Goal: Task Accomplishment & Management: Manage account settings

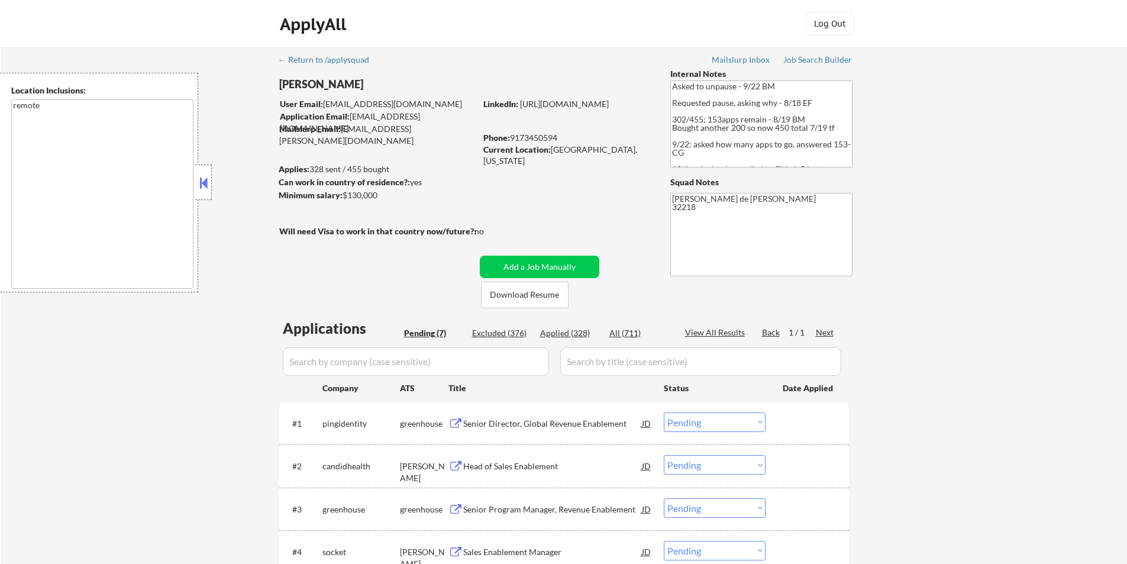
select select ""pending""
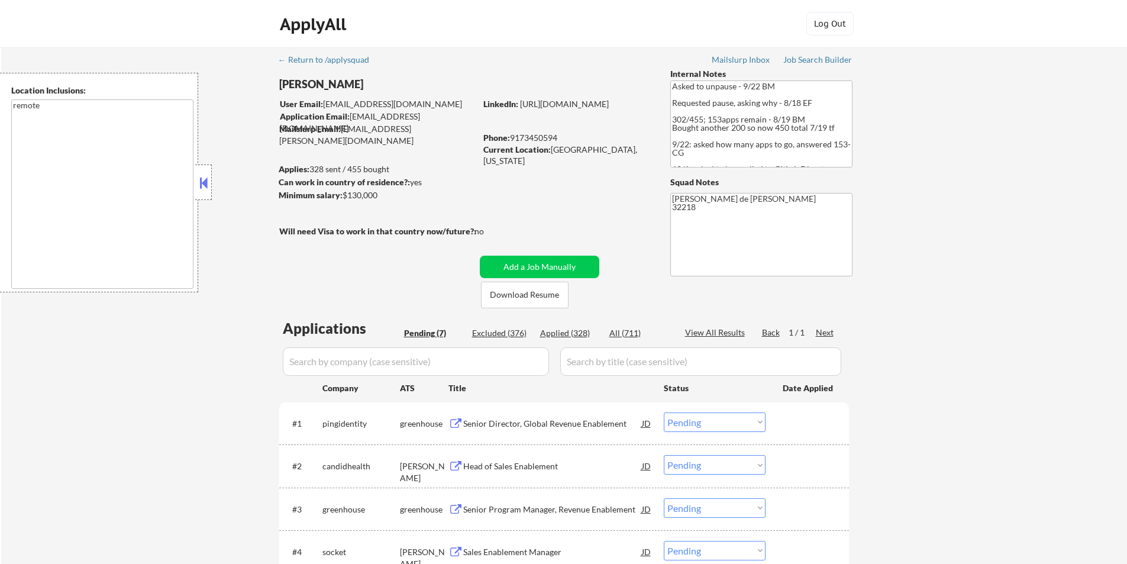
select select ""pending""
click at [362, 366] on input "input" at bounding box center [416, 361] width 266 height 28
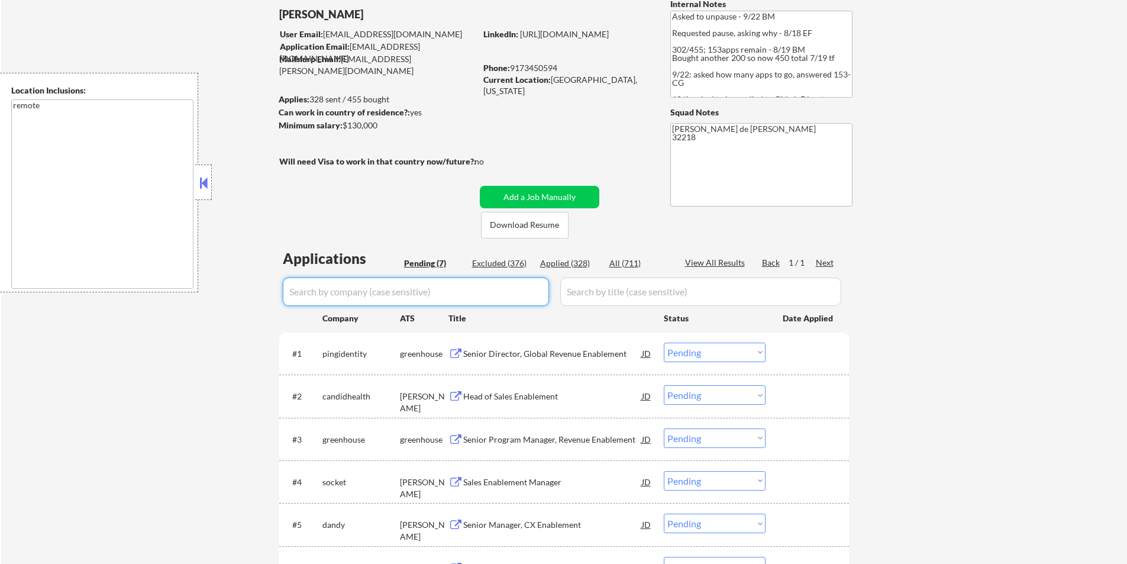
scroll to position [59, 0]
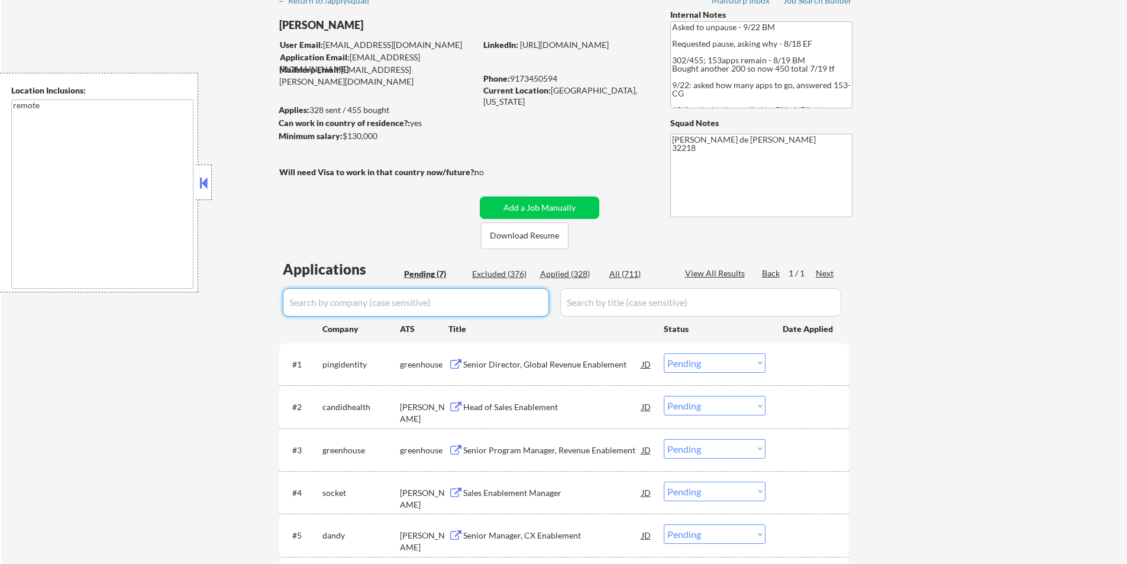
click at [565, 272] on div "Applied (328)" at bounding box center [569, 274] width 59 height 12
select select ""applied""
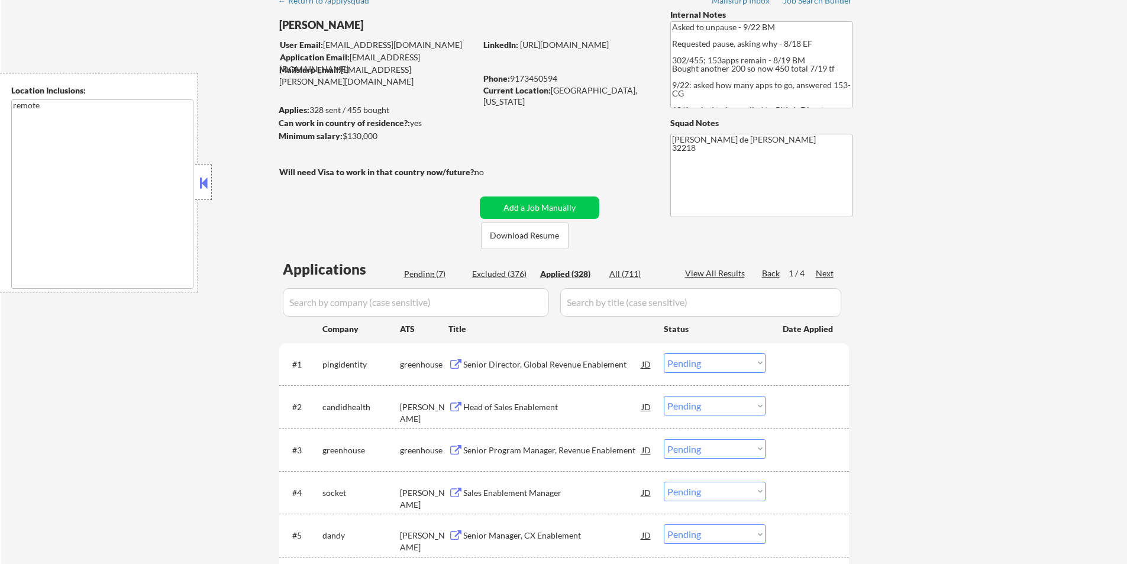
select select ""applied""
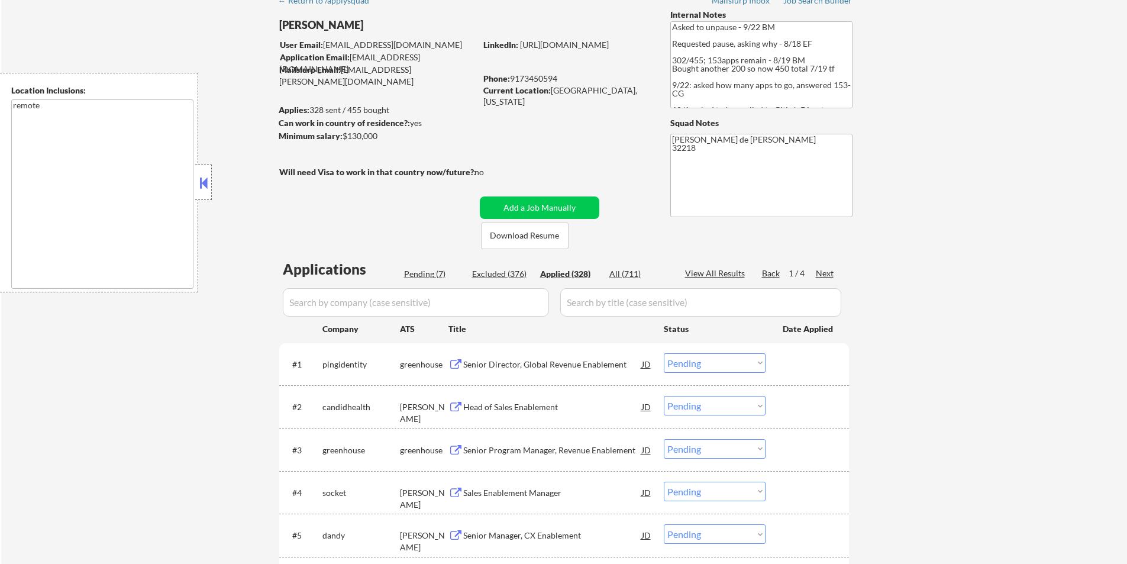
select select ""applied""
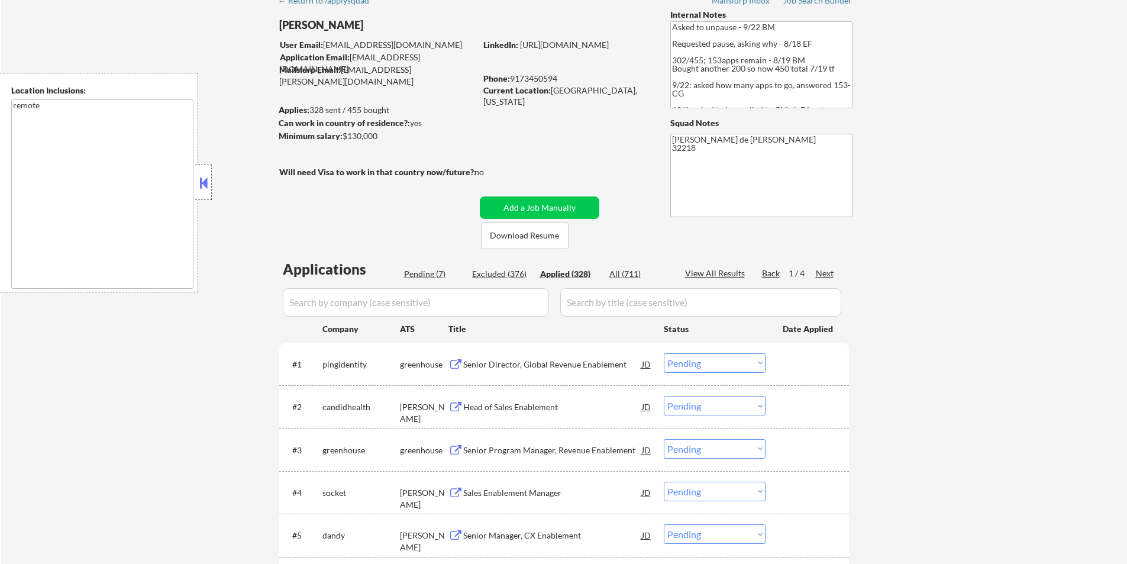
select select ""applied""
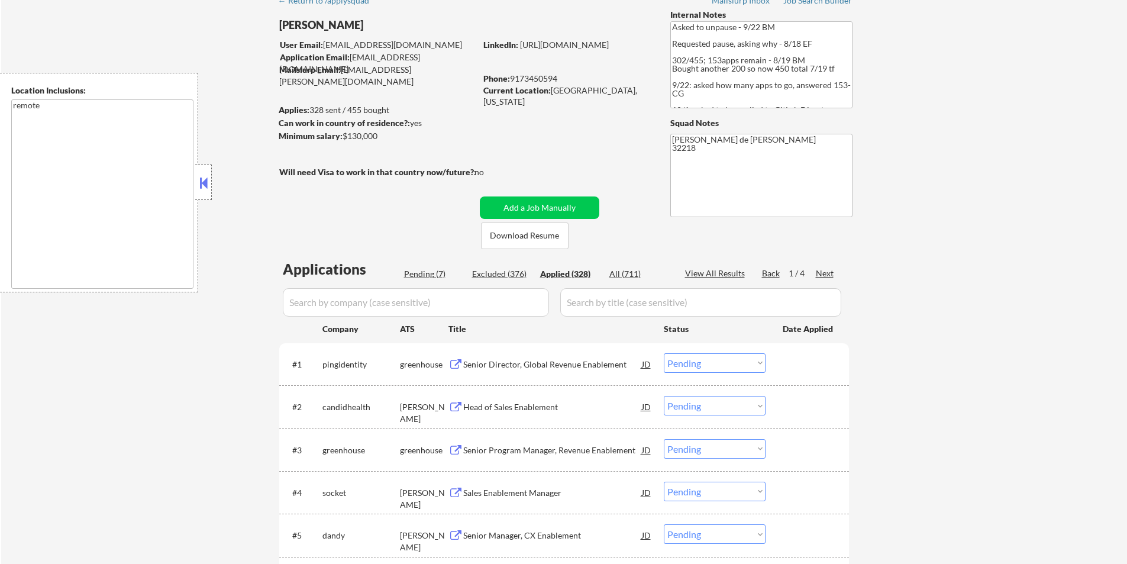
select select ""applied""
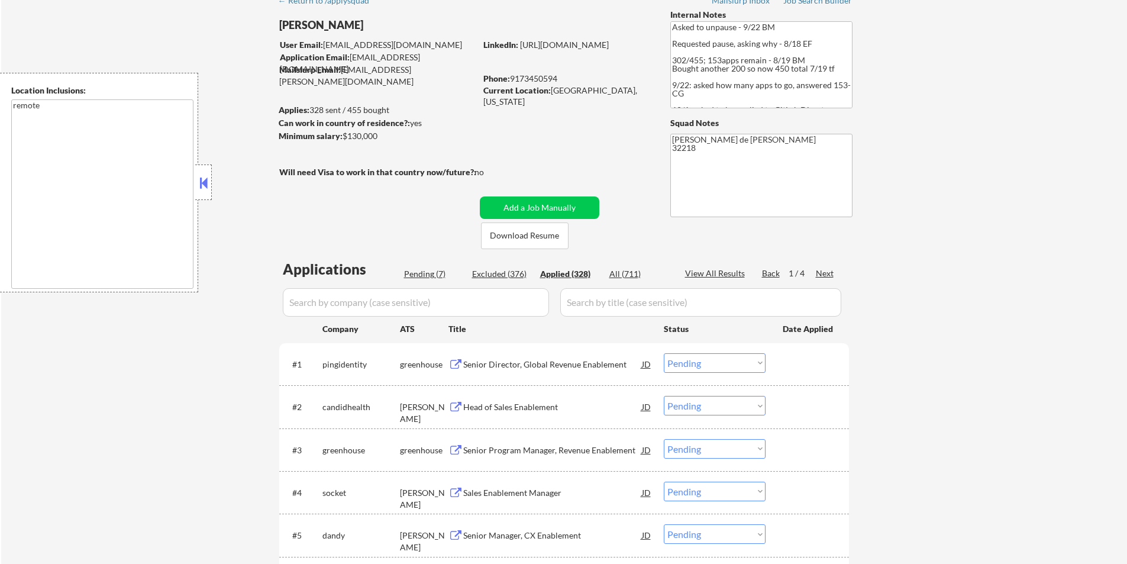
select select ""applied""
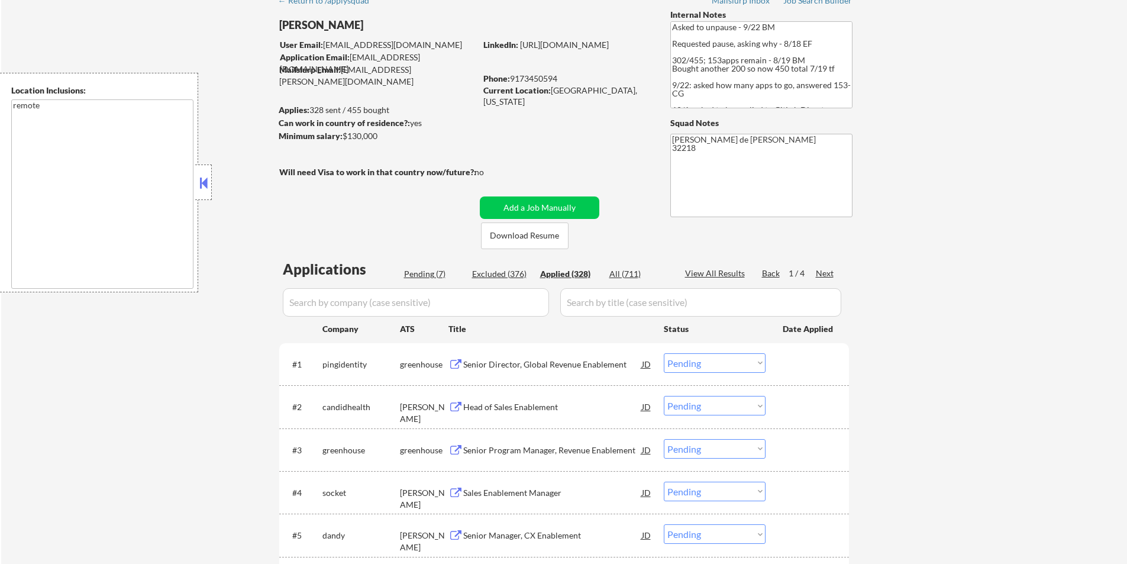
select select ""applied""
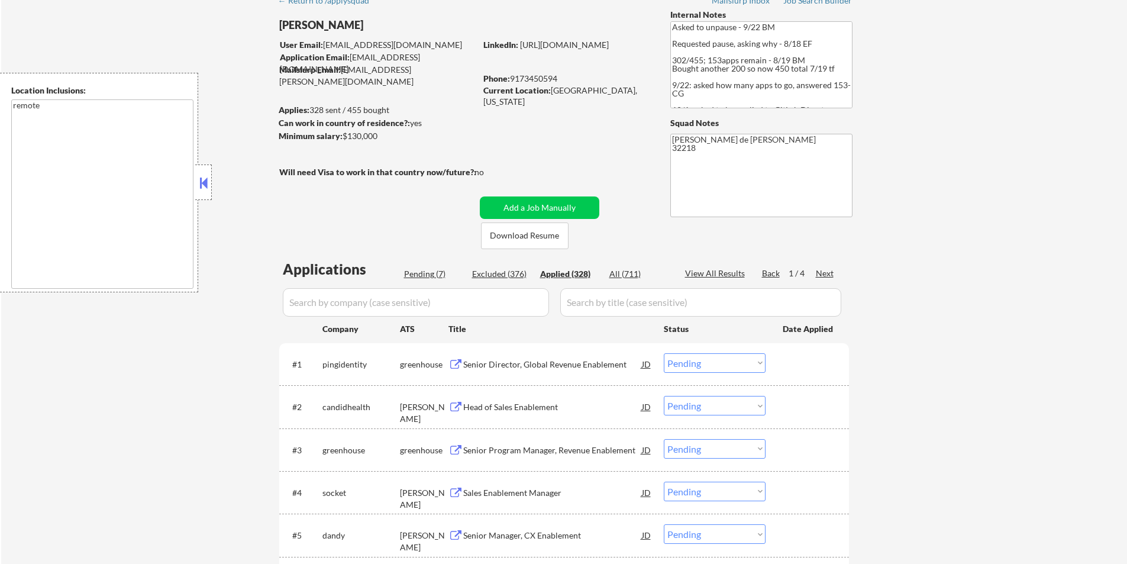
select select ""applied""
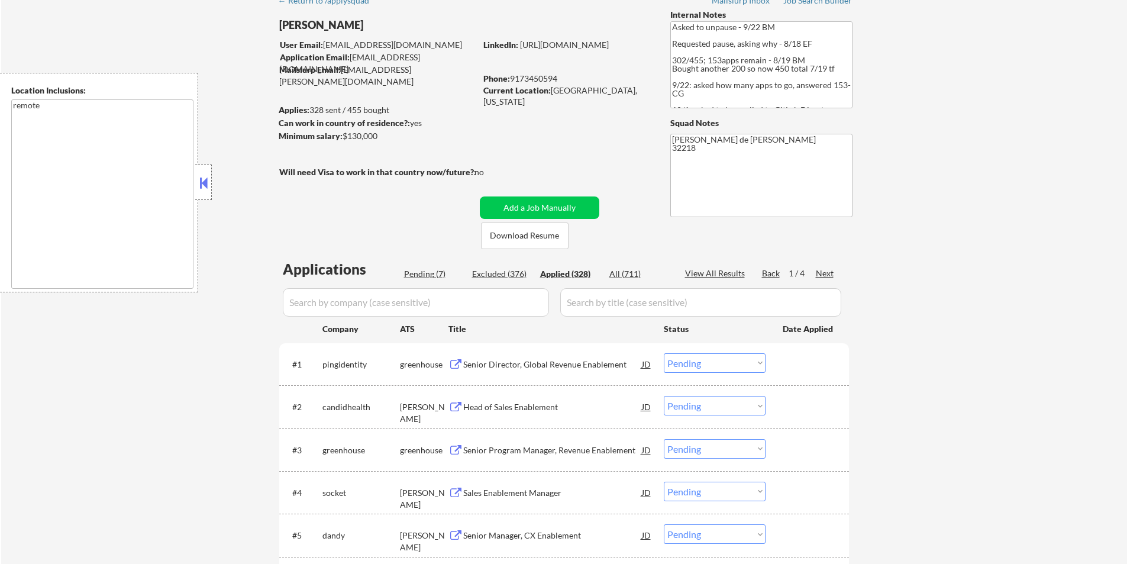
select select ""applied""
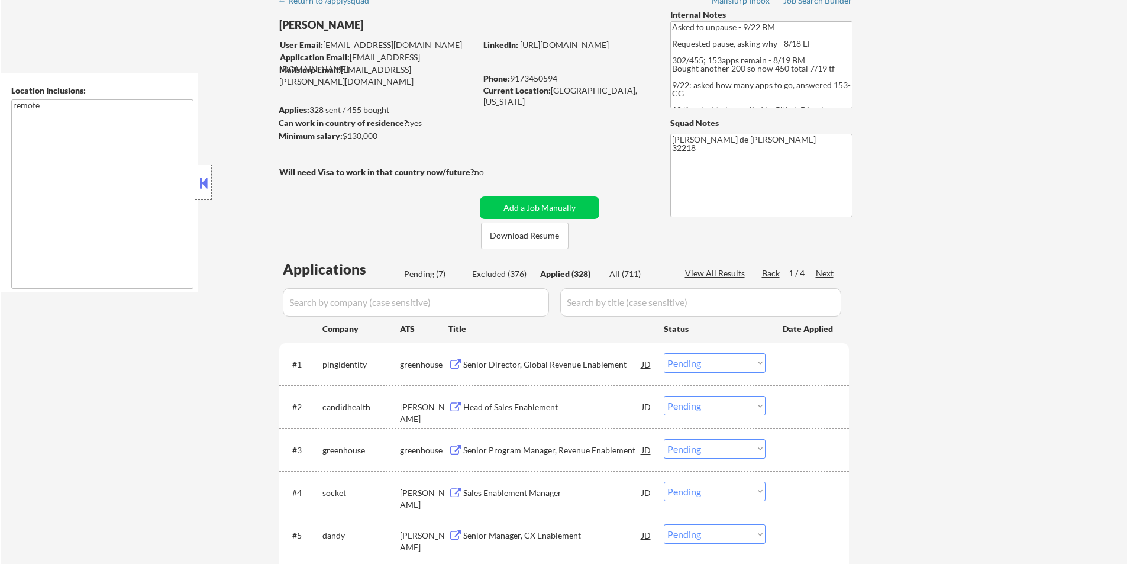
select select ""applied""
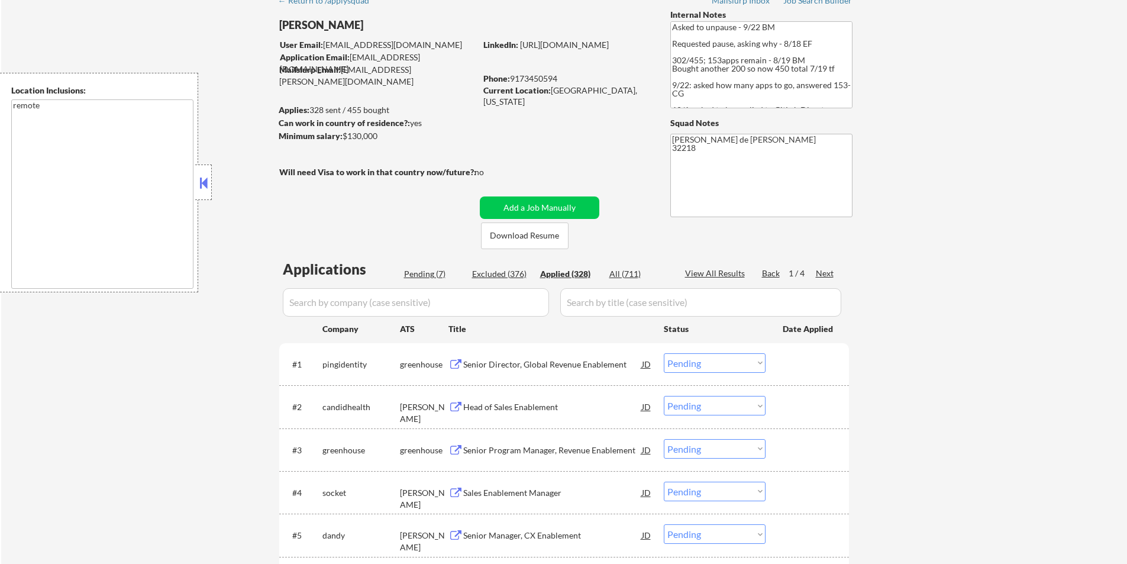
select select ""applied""
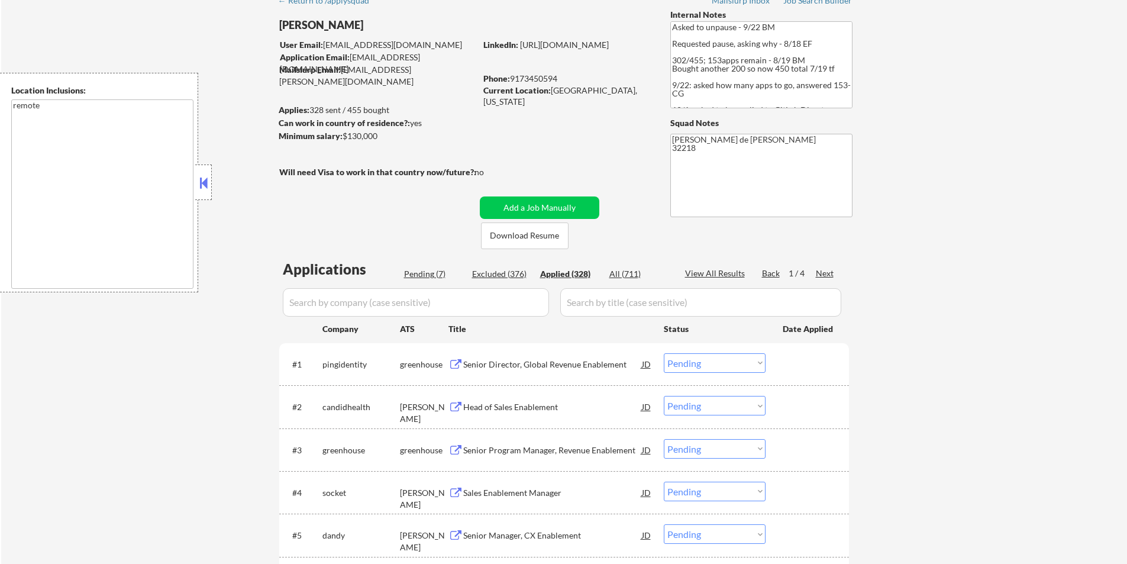
select select ""applied""
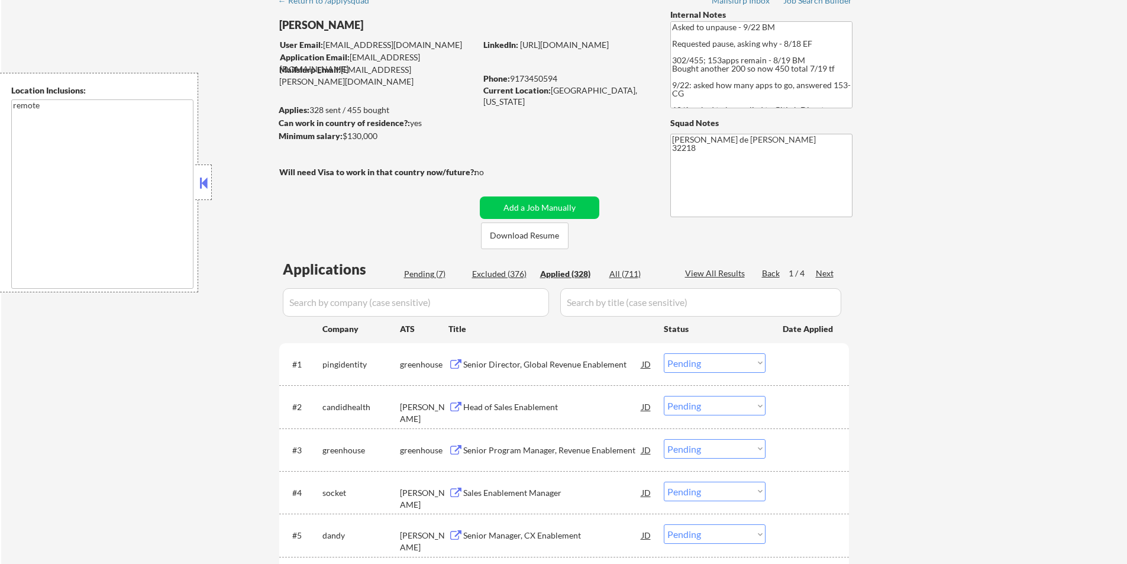
select select ""applied""
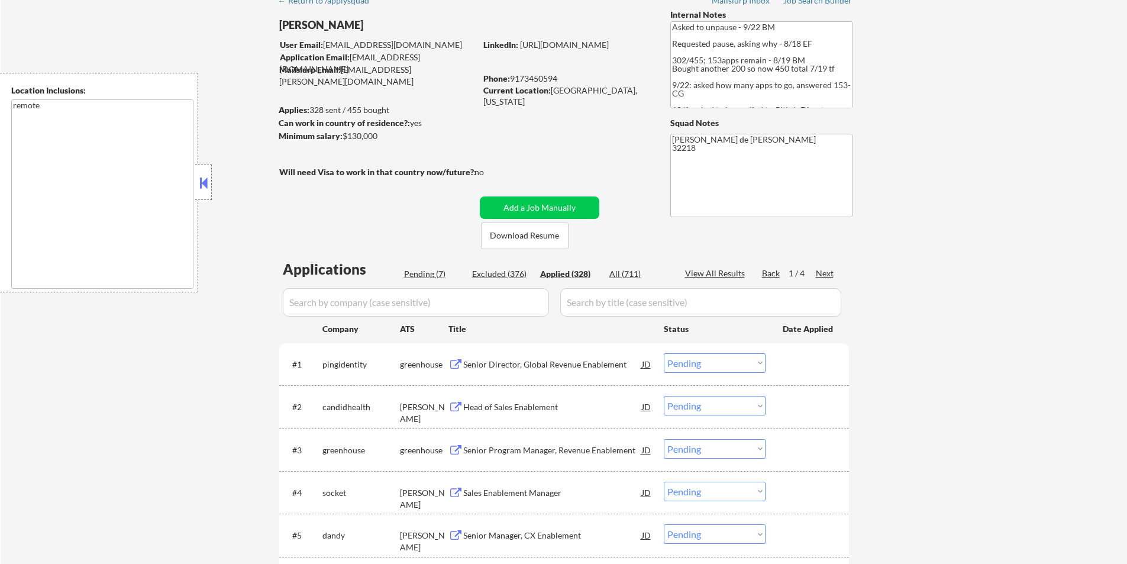
select select ""applied""
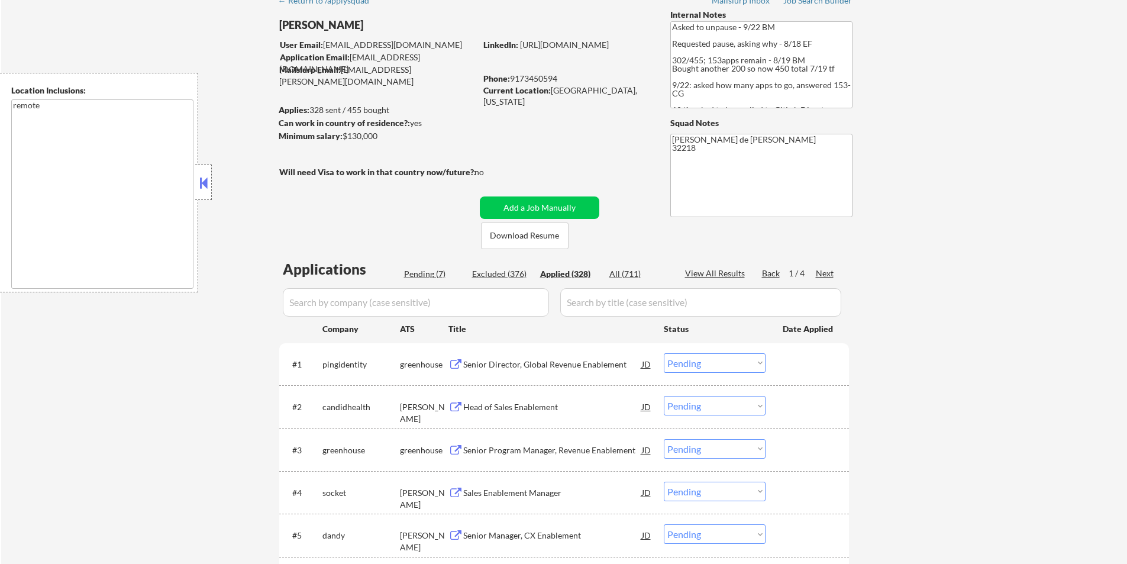
select select ""applied""
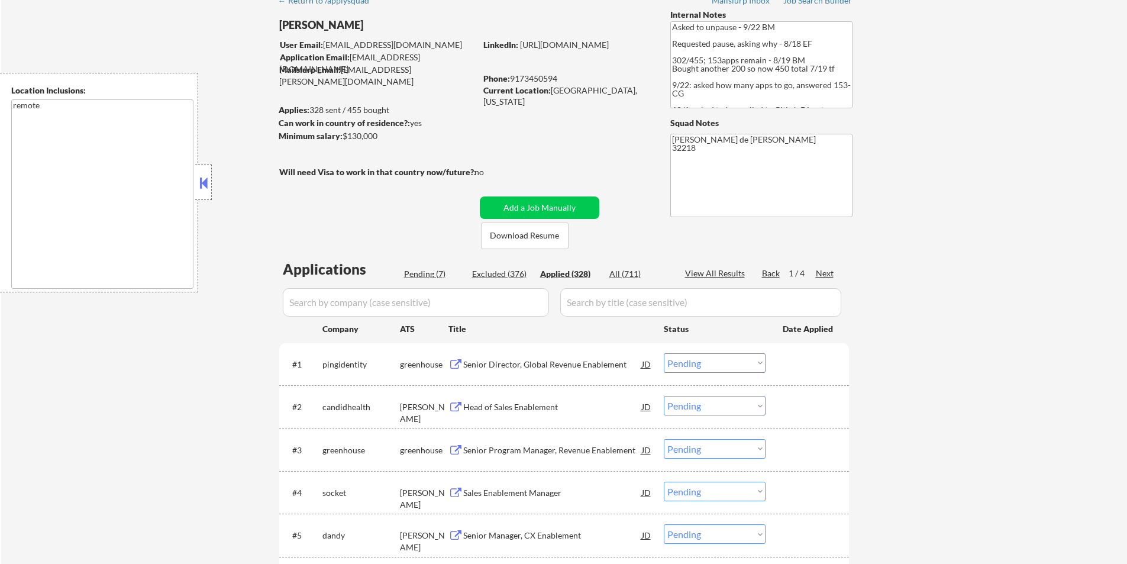
select select ""applied""
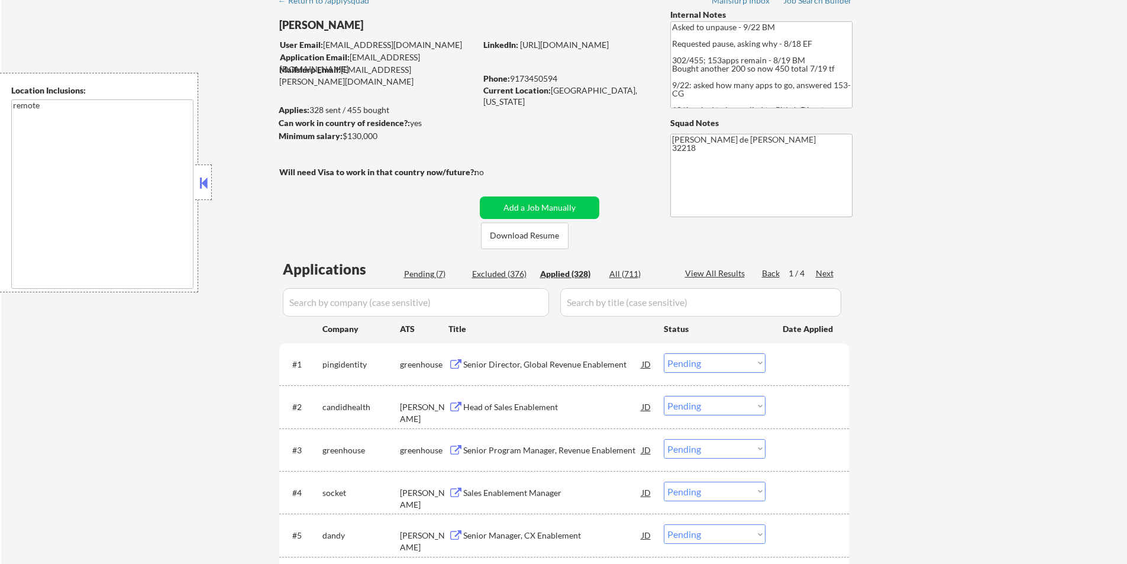
select select ""applied""
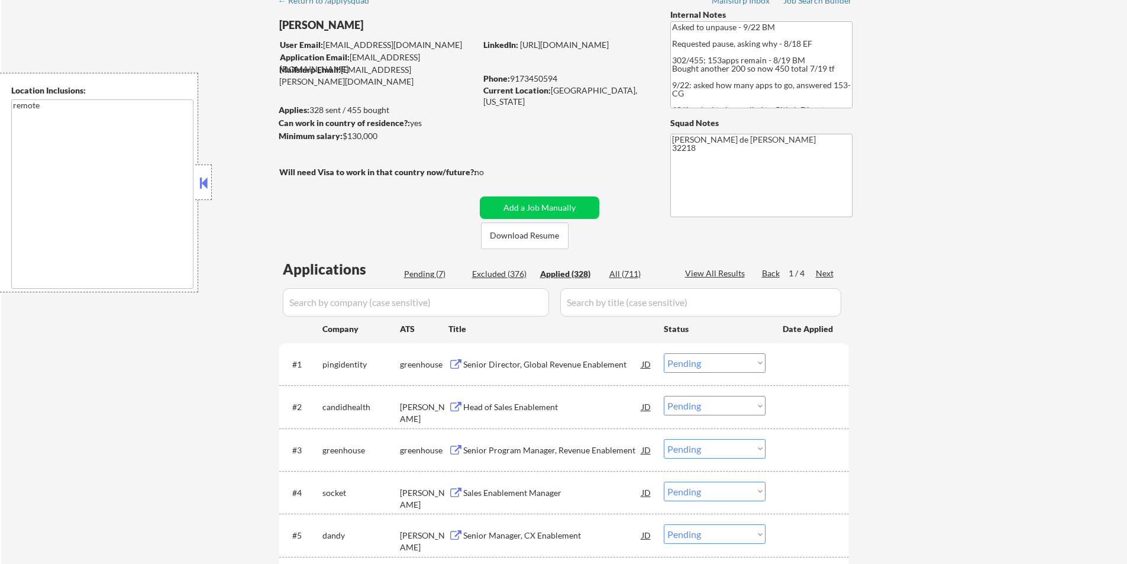
select select ""applied""
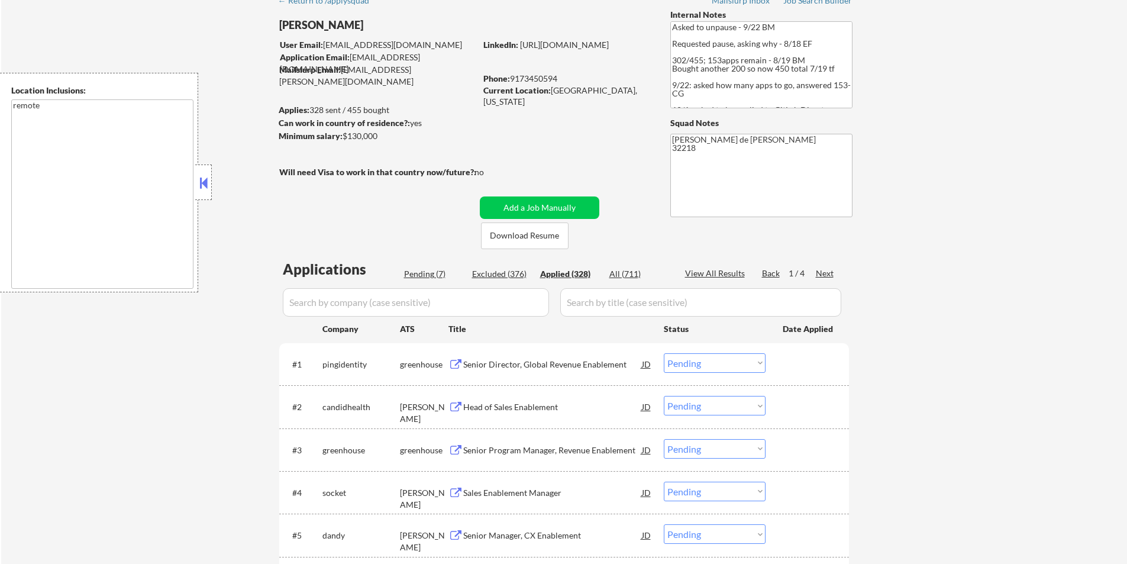
select select ""applied""
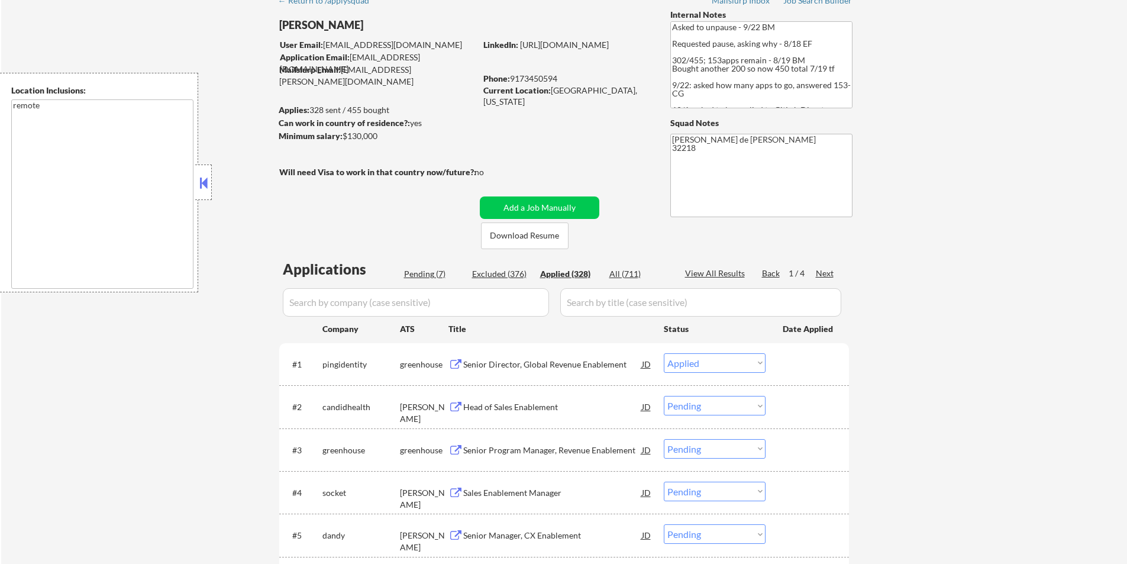
select select ""applied""
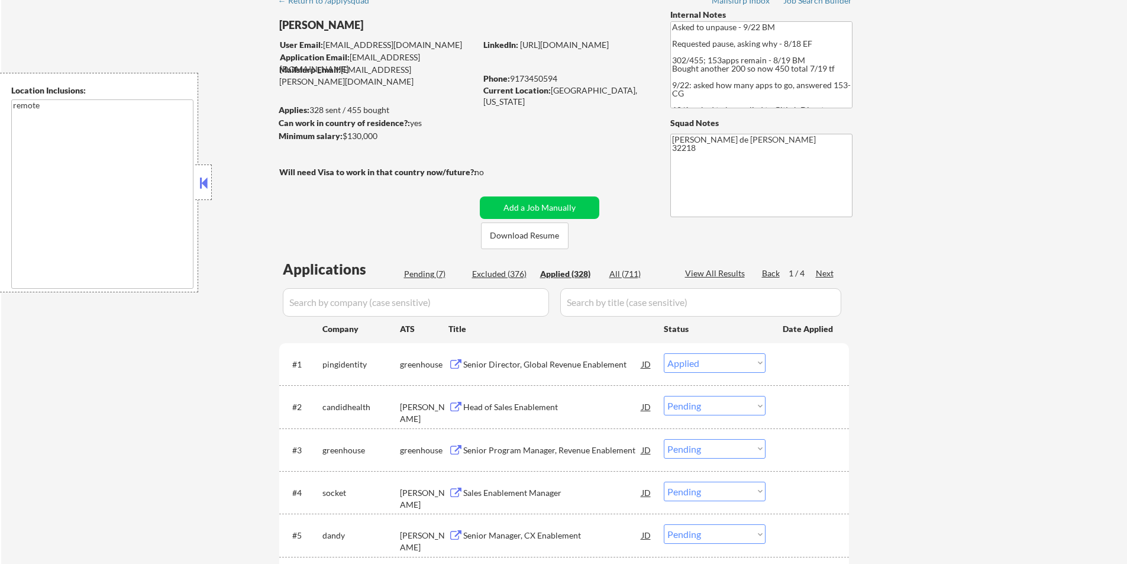
select select ""applied""
click at [566, 272] on div "Applied (328)" at bounding box center [569, 274] width 59 height 12
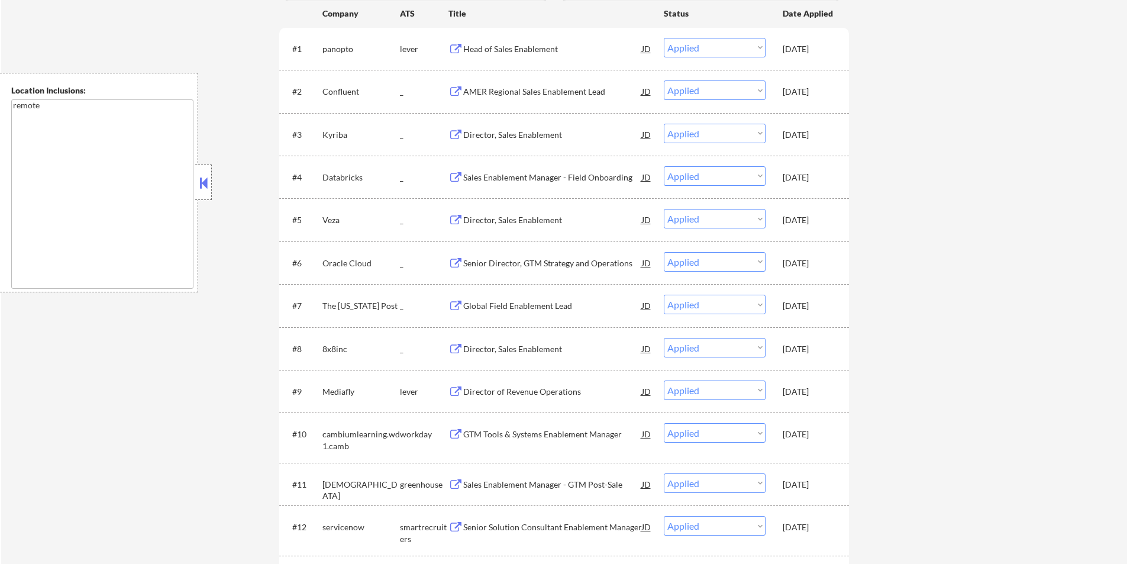
scroll to position [237, 0]
